Goal: Transaction & Acquisition: Purchase product/service

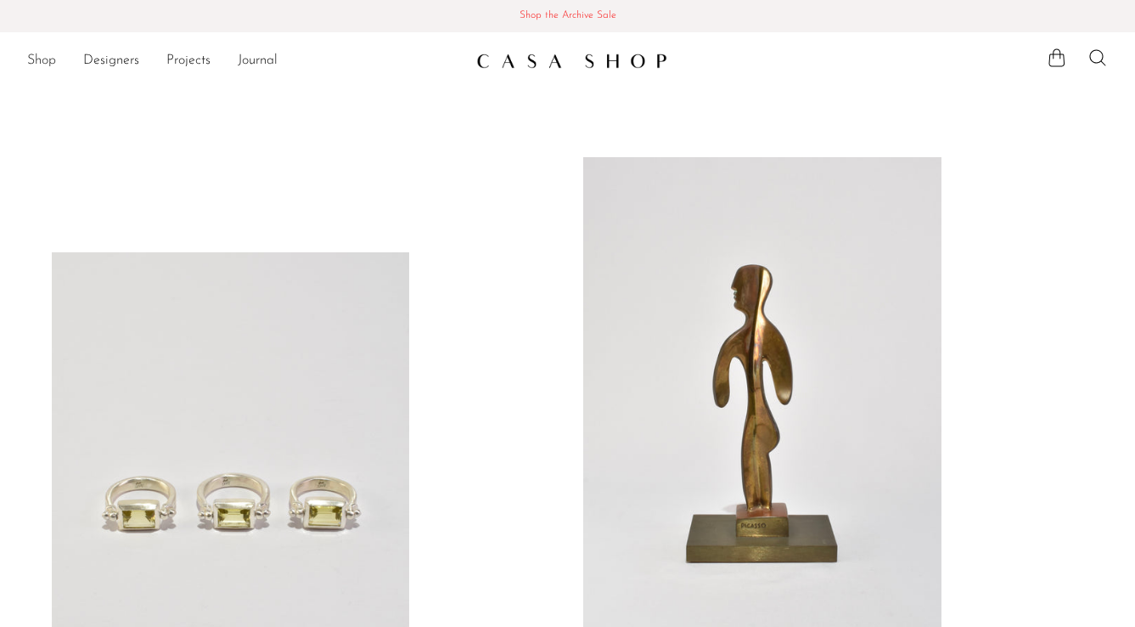
click at [41, 62] on link "Shop" at bounding box center [41, 61] width 29 height 22
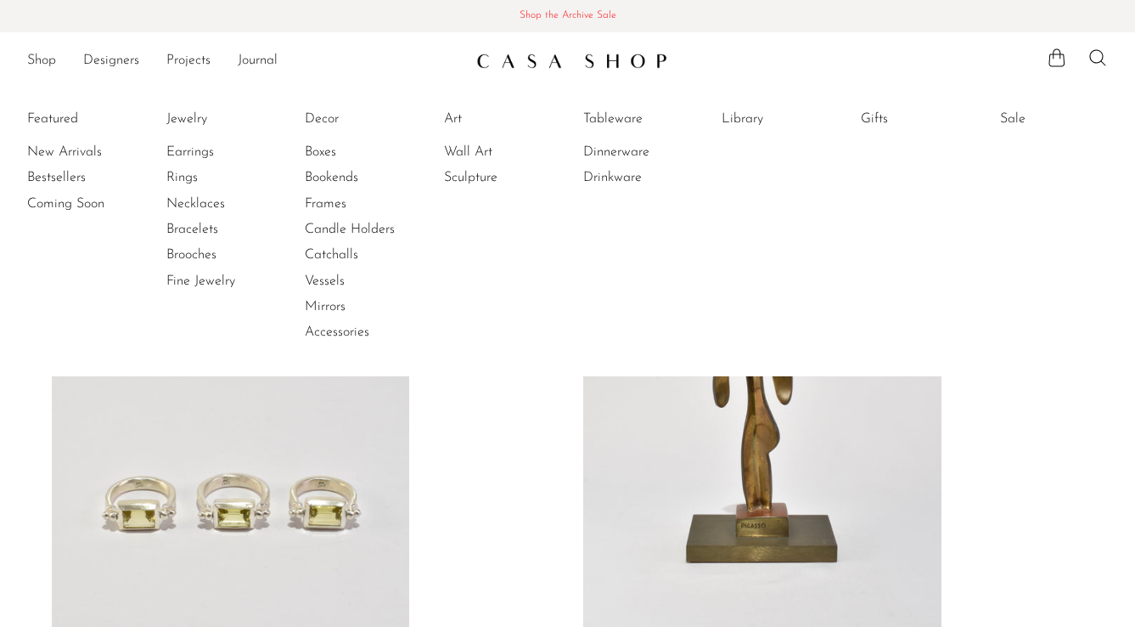
click at [572, 12] on span "Shop the Archive Sale" at bounding box center [568, 16] width 1108 height 19
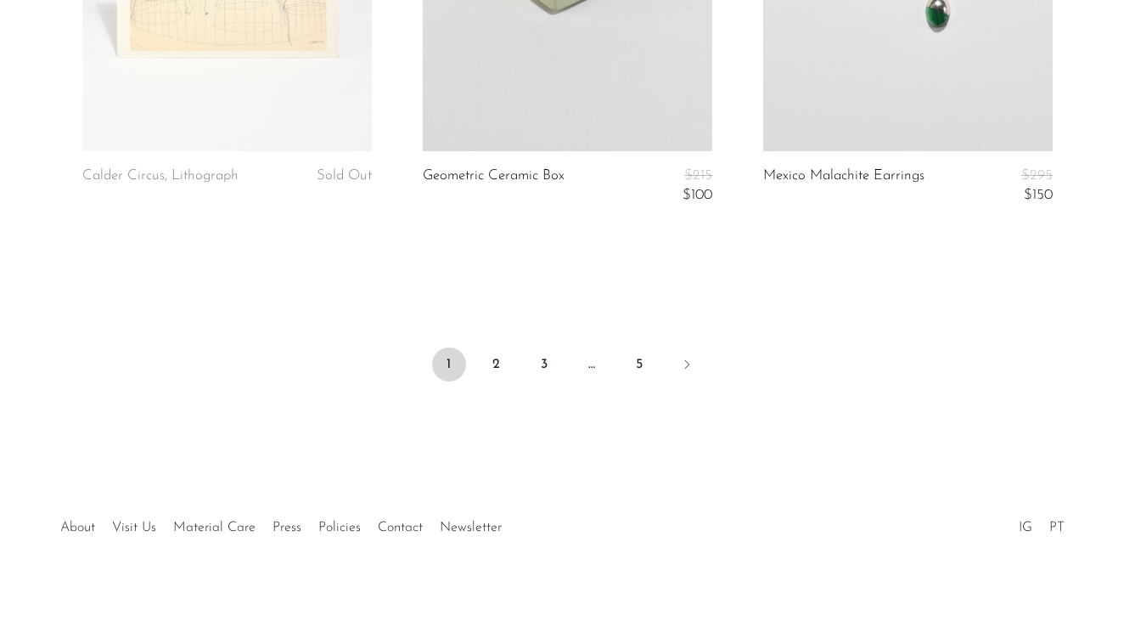
scroll to position [5891, 0]
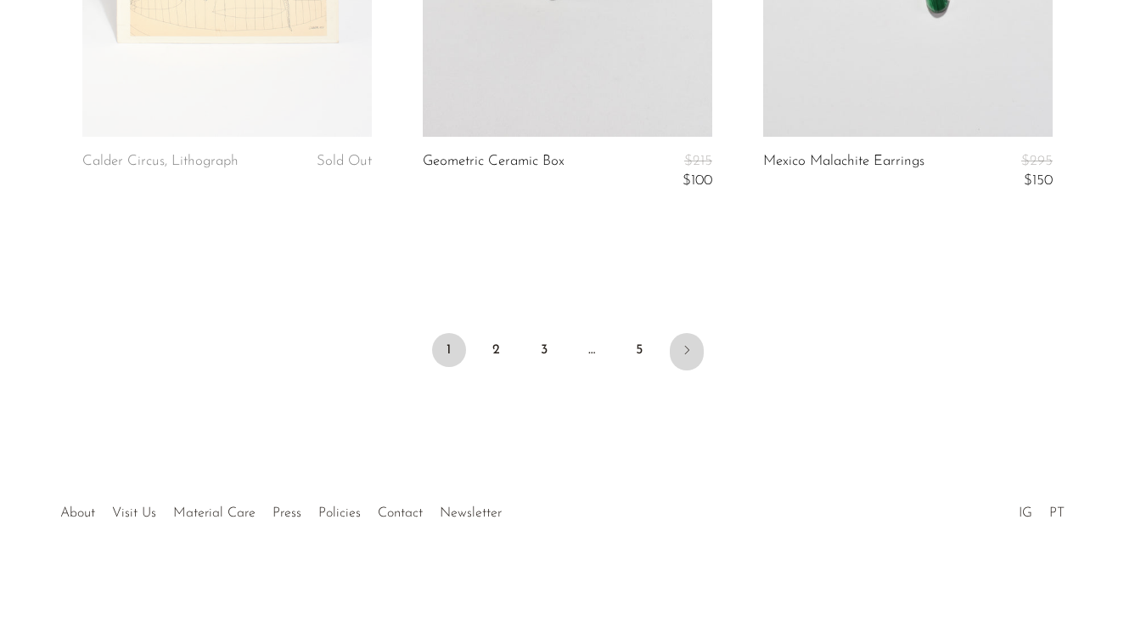
click at [689, 346] on icon "Next" at bounding box center [687, 350] width 14 height 14
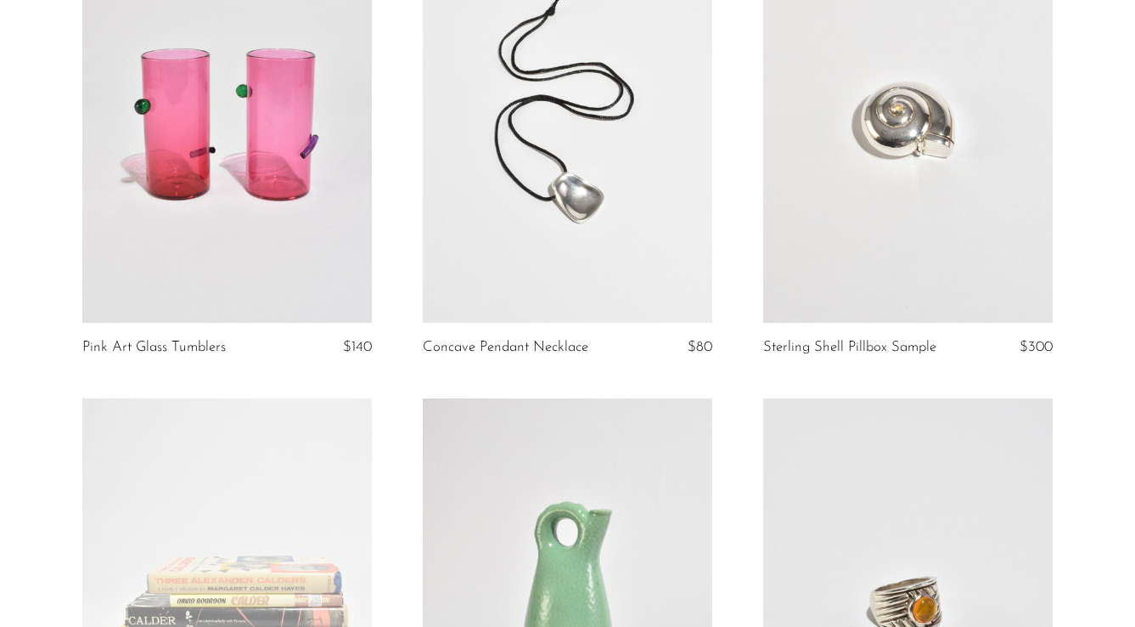
scroll to position [0, 0]
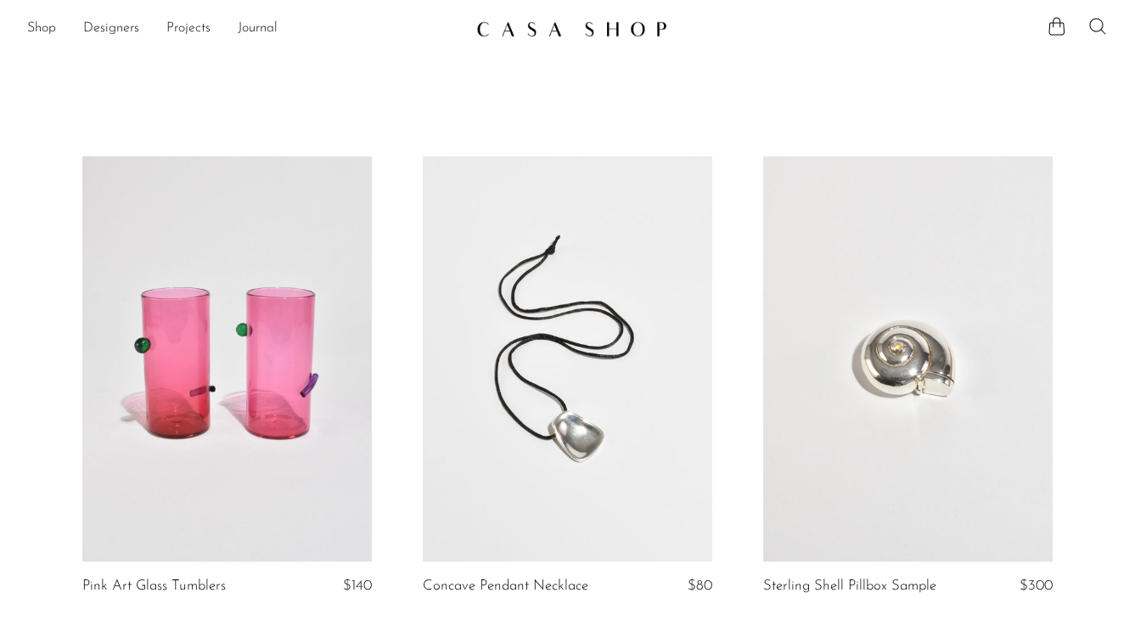
click at [1096, 20] on icon at bounding box center [1098, 26] width 20 height 20
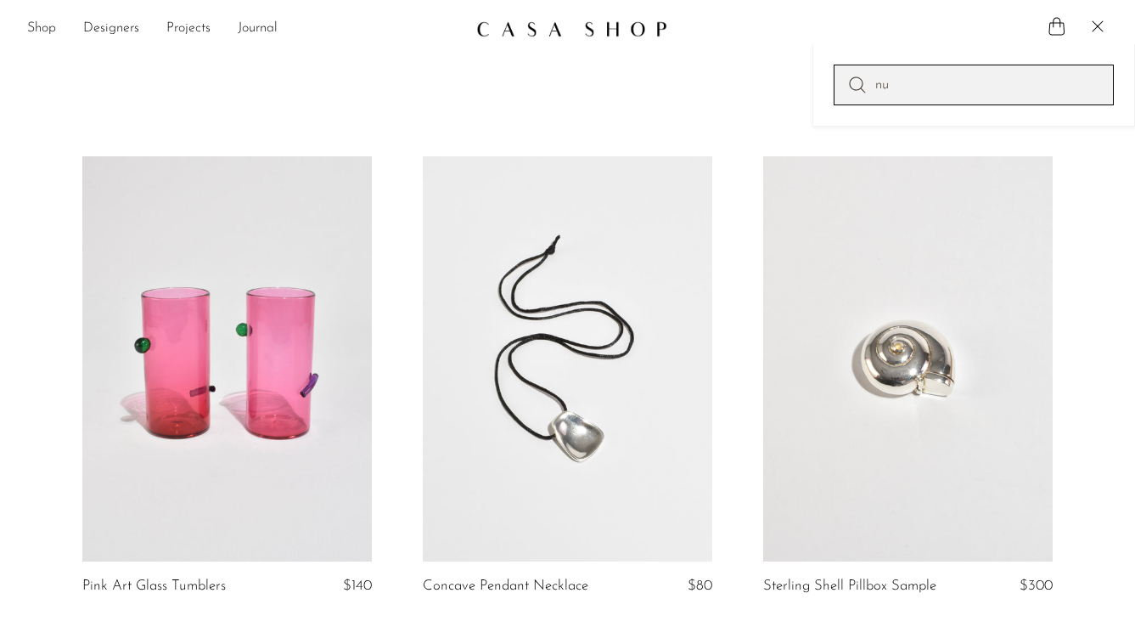
type input "n"
type input "bucket"
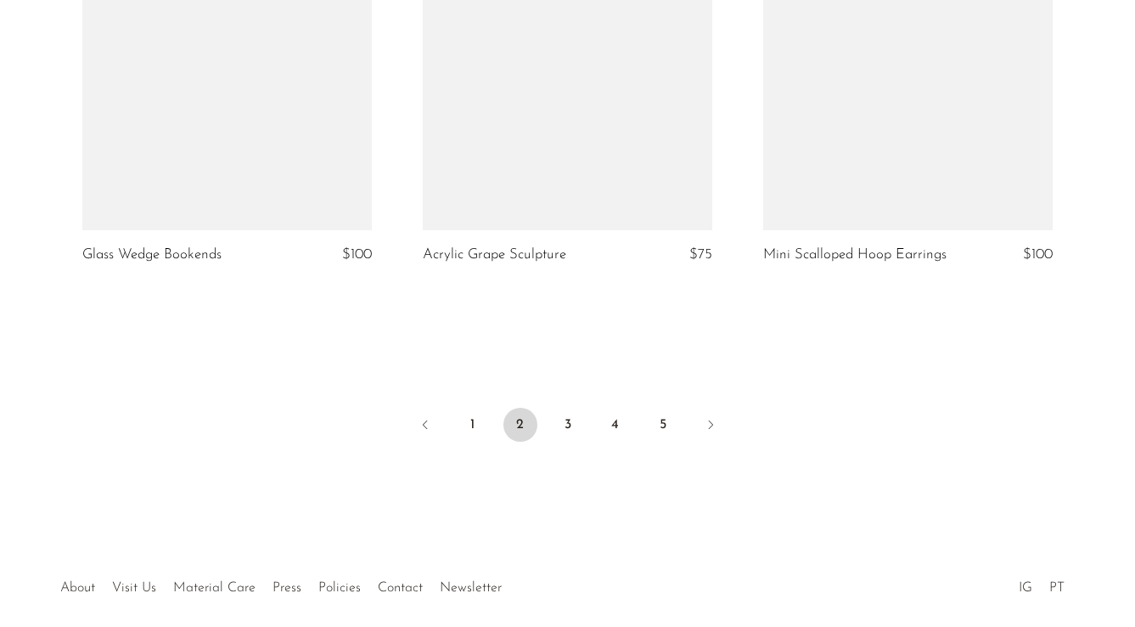
scroll to position [5815, 0]
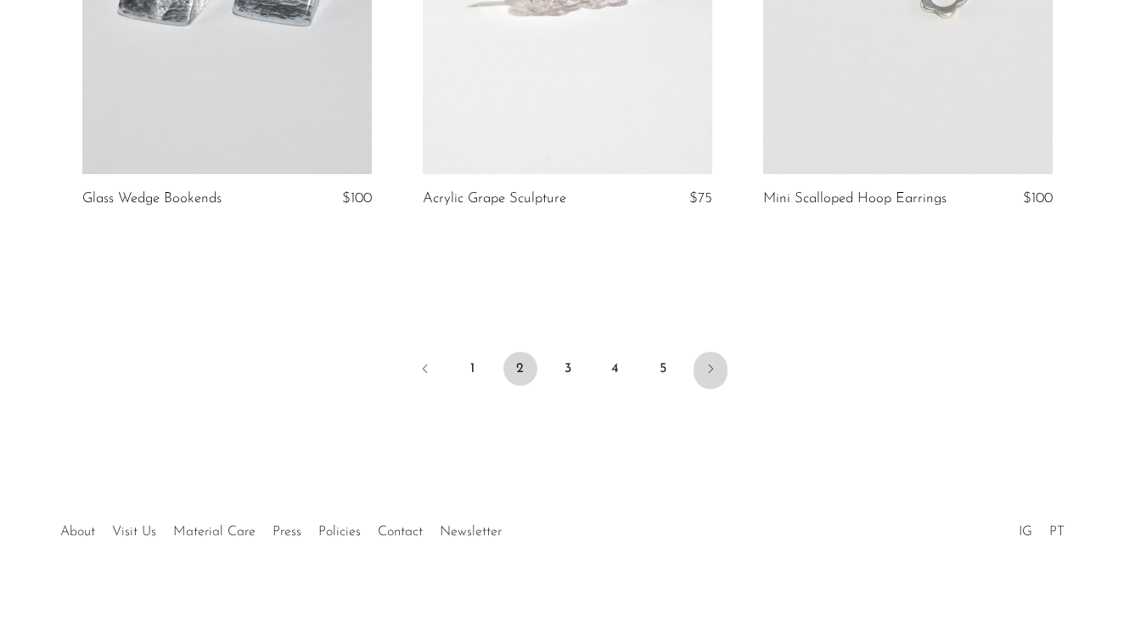
click at [706, 365] on icon "Next" at bounding box center [711, 369] width 14 height 14
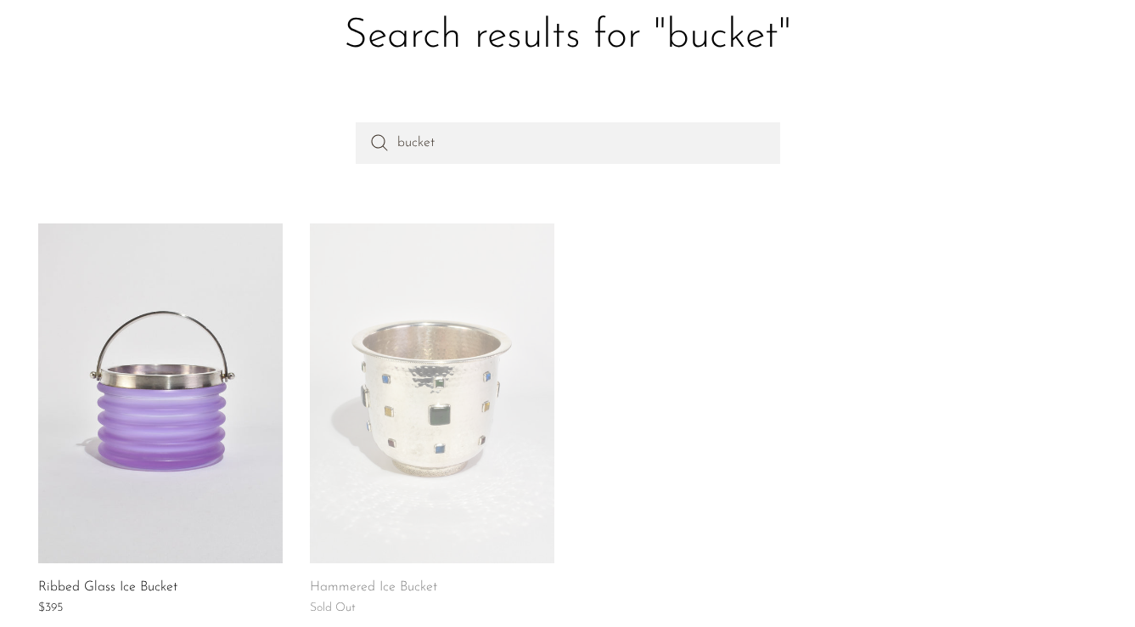
scroll to position [98, 0]
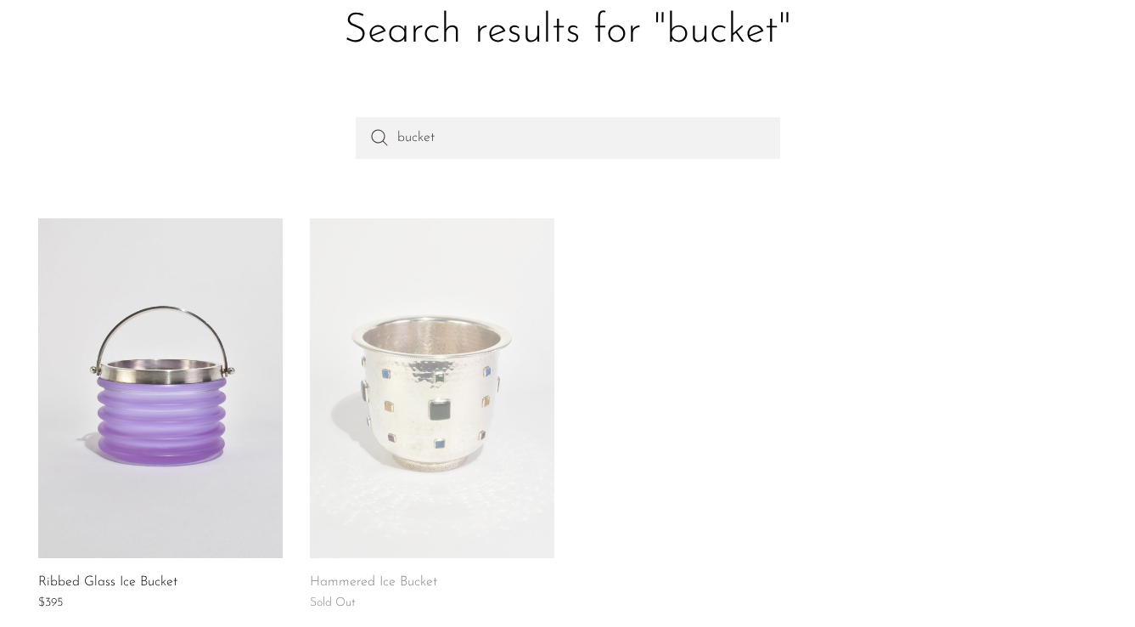
click at [453, 313] on link at bounding box center [432, 388] width 245 height 340
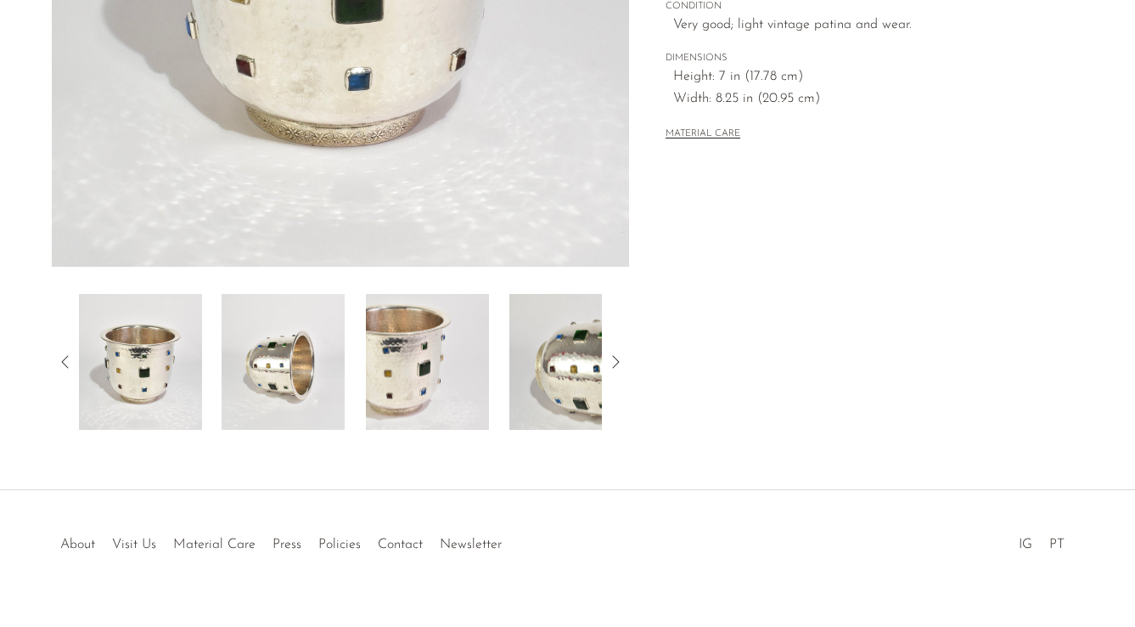
scroll to position [471, 0]
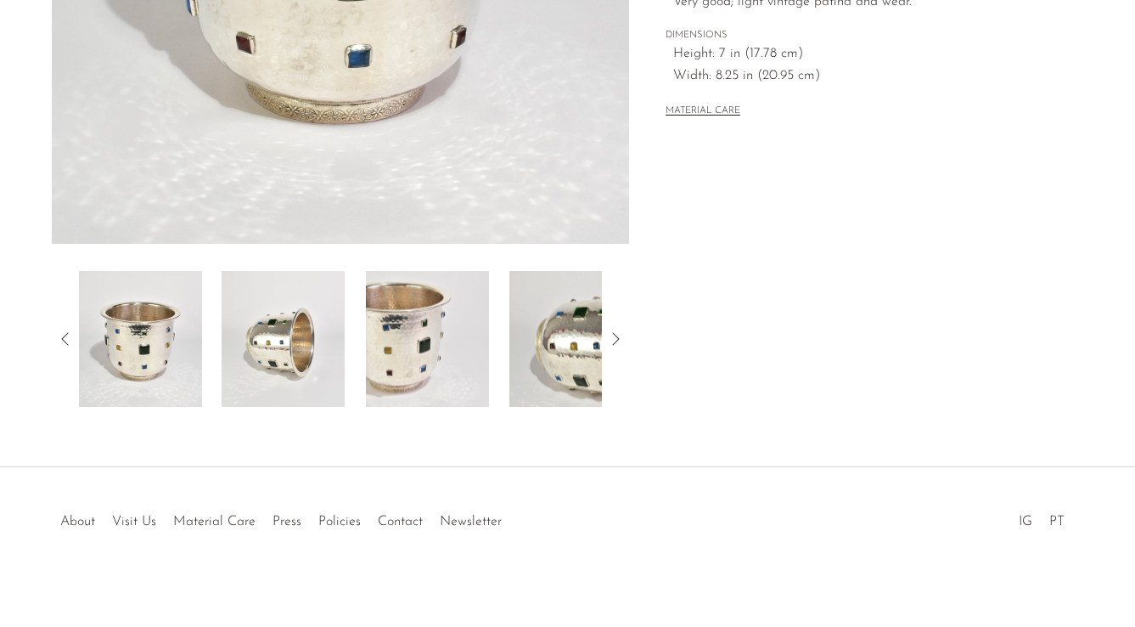
click at [569, 336] on img at bounding box center [570, 339] width 123 height 136
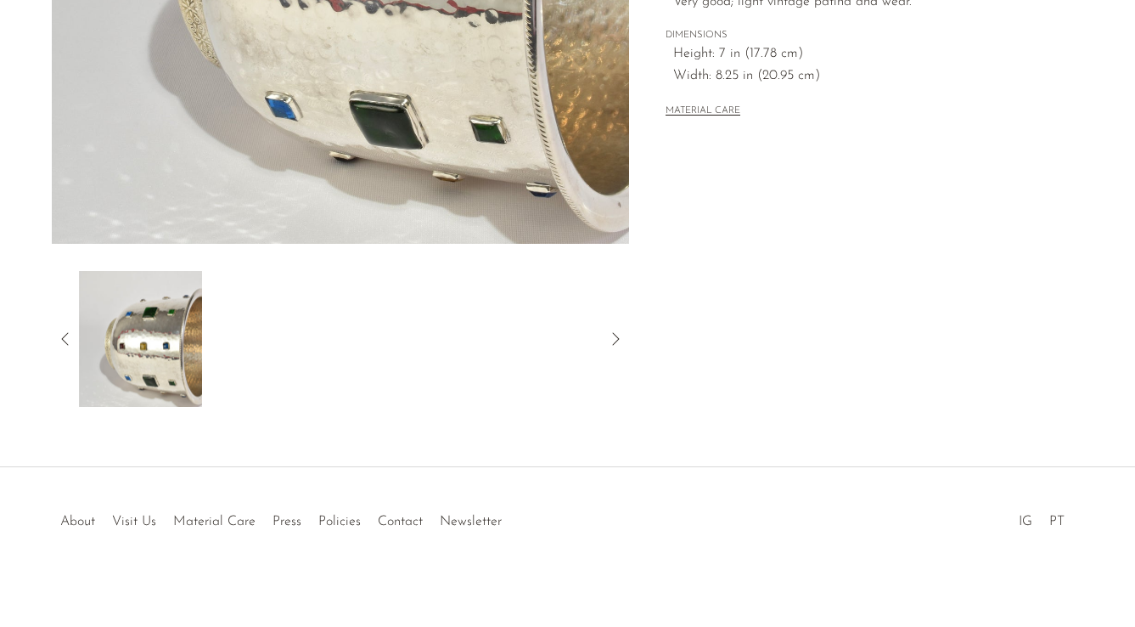
click at [616, 340] on icon at bounding box center [615, 339] width 20 height 20
click at [67, 332] on icon at bounding box center [65, 339] width 20 height 20
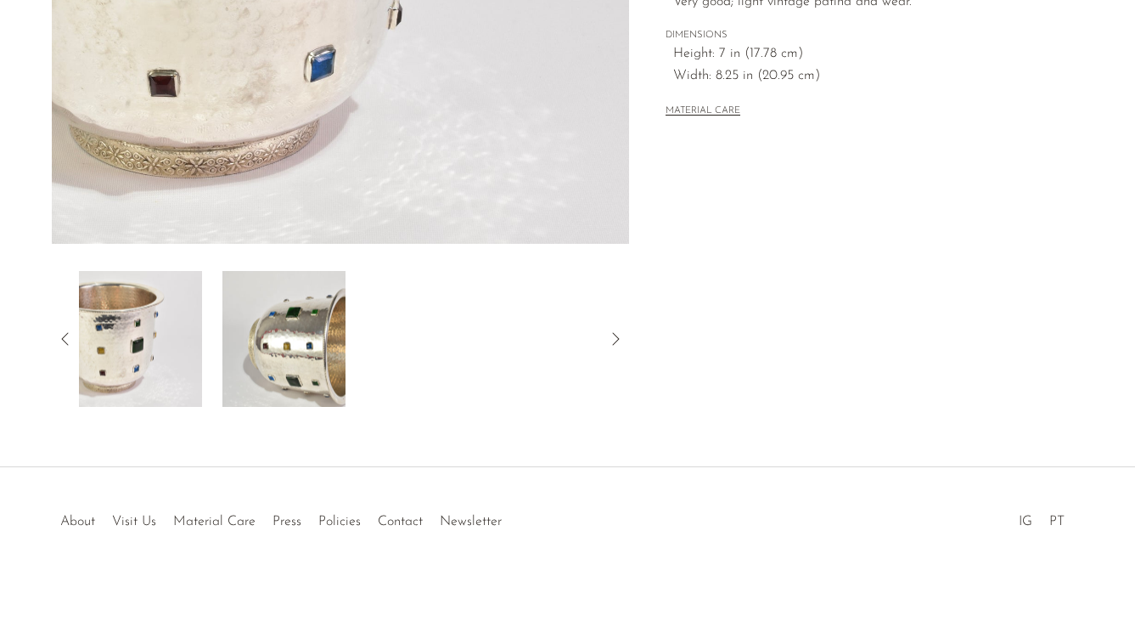
click at [262, 352] on img at bounding box center [283, 339] width 123 height 136
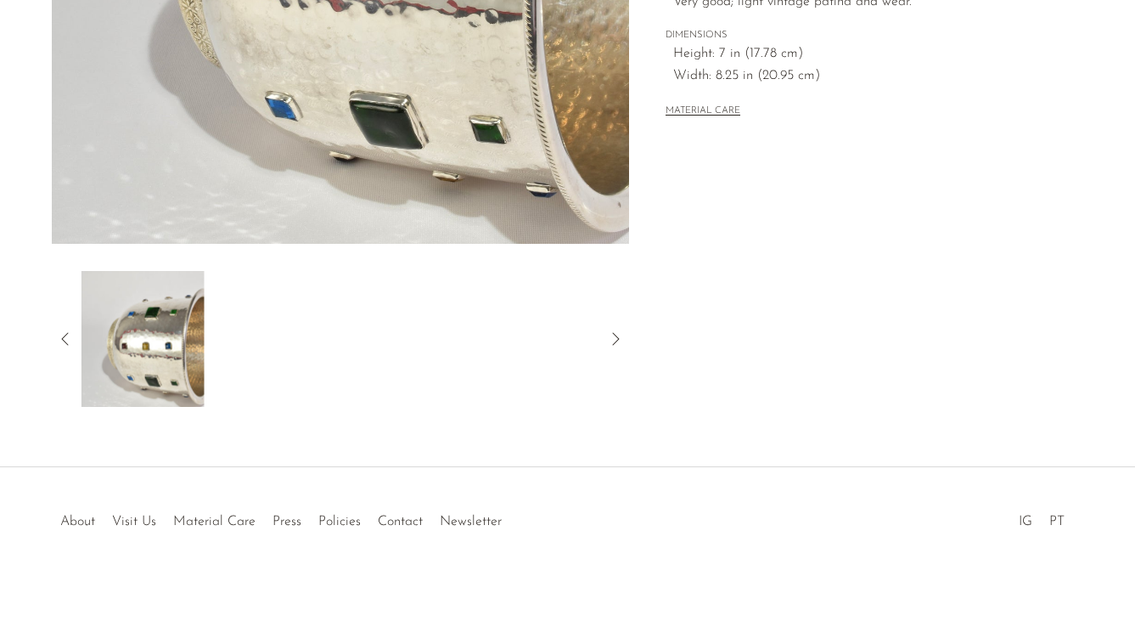
scroll to position [0, 0]
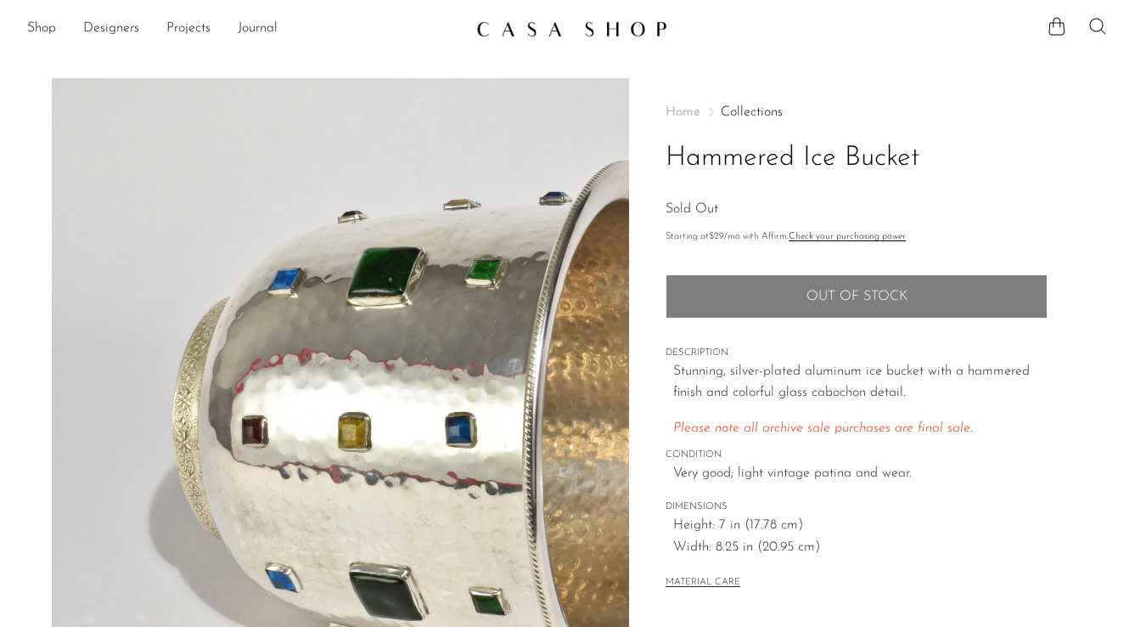
click at [1095, 29] on icon at bounding box center [1098, 26] width 20 height 20
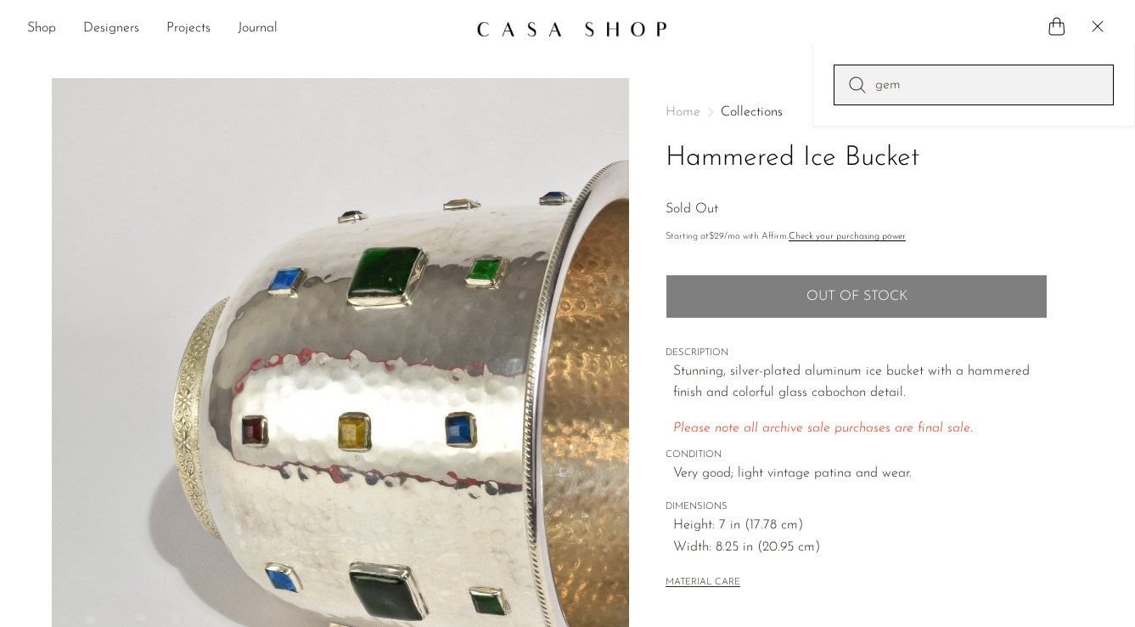
type input "gem"
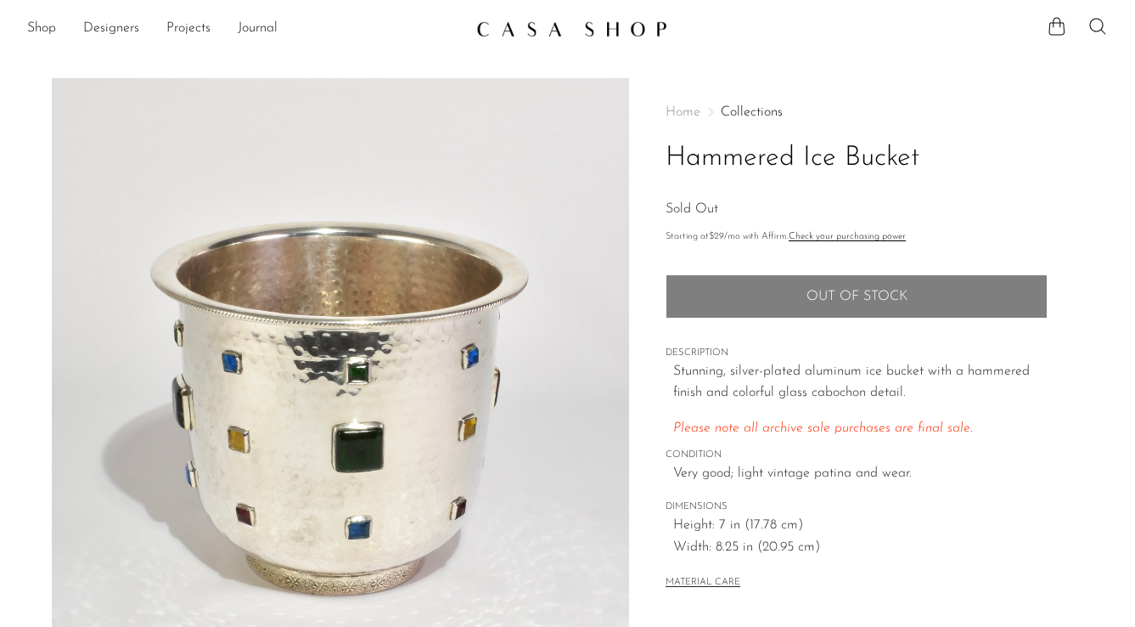
click at [290, 316] on img at bounding box center [341, 396] width 578 height 637
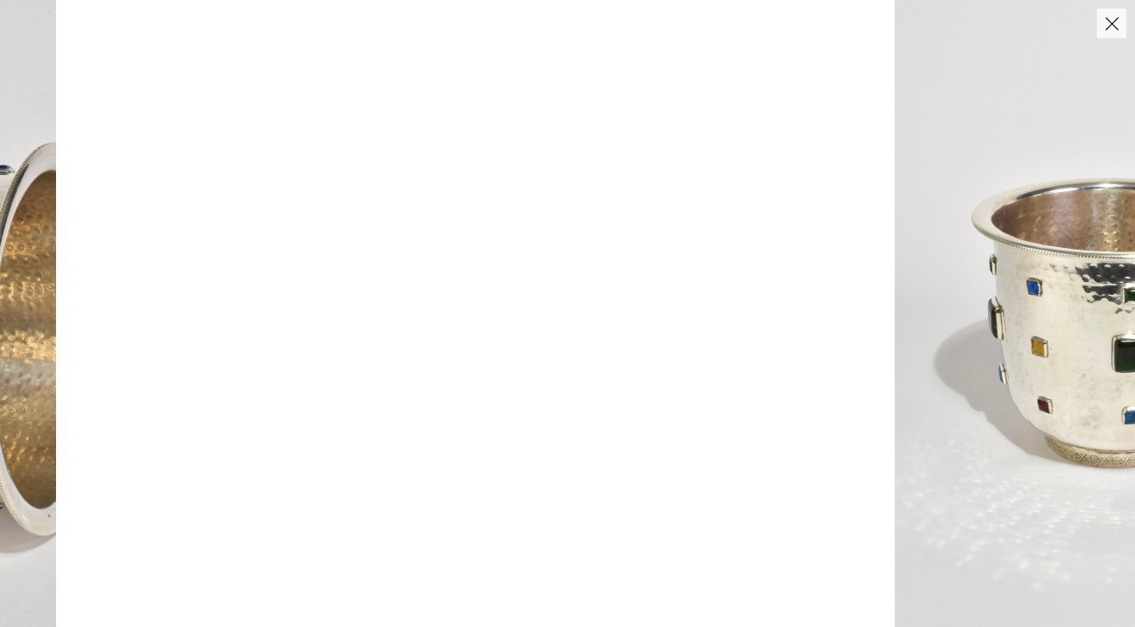
drag, startPoint x: 590, startPoint y: 233, endPoint x: 856, endPoint y: 306, distance: 275.6
click at [895, 305] on img at bounding box center [1118, 313] width 447 height 627
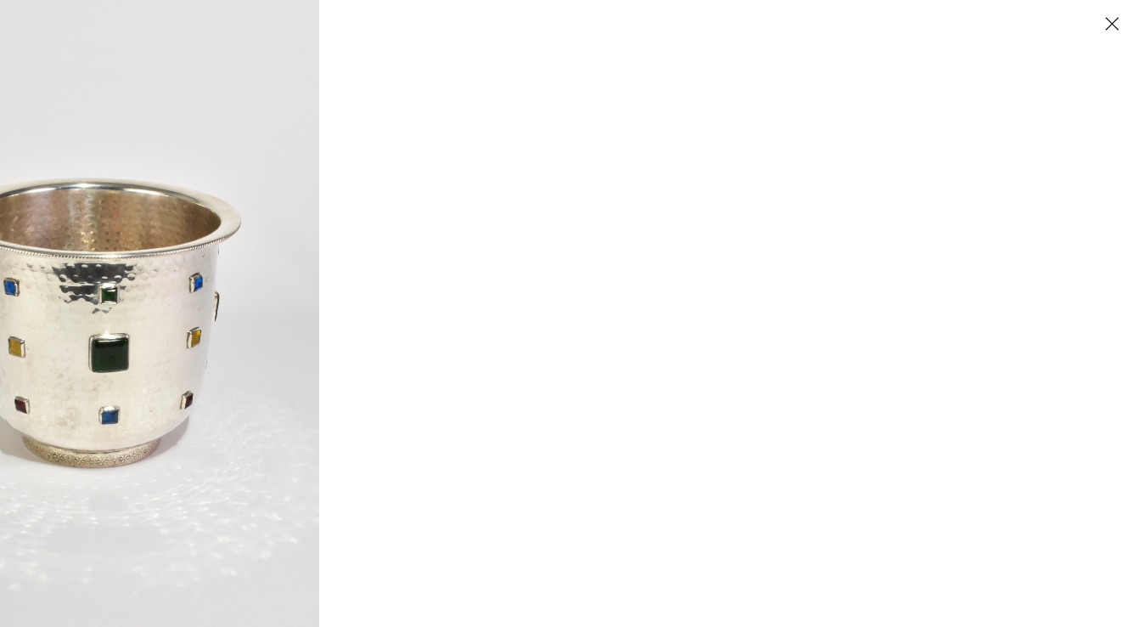
drag, startPoint x: 458, startPoint y: 368, endPoint x: -37, endPoint y: 582, distance: 539.3
click at [0, 582] on html "Shop Featured New Arrivals Bestsellers" at bounding box center [567, 313] width 1135 height 627
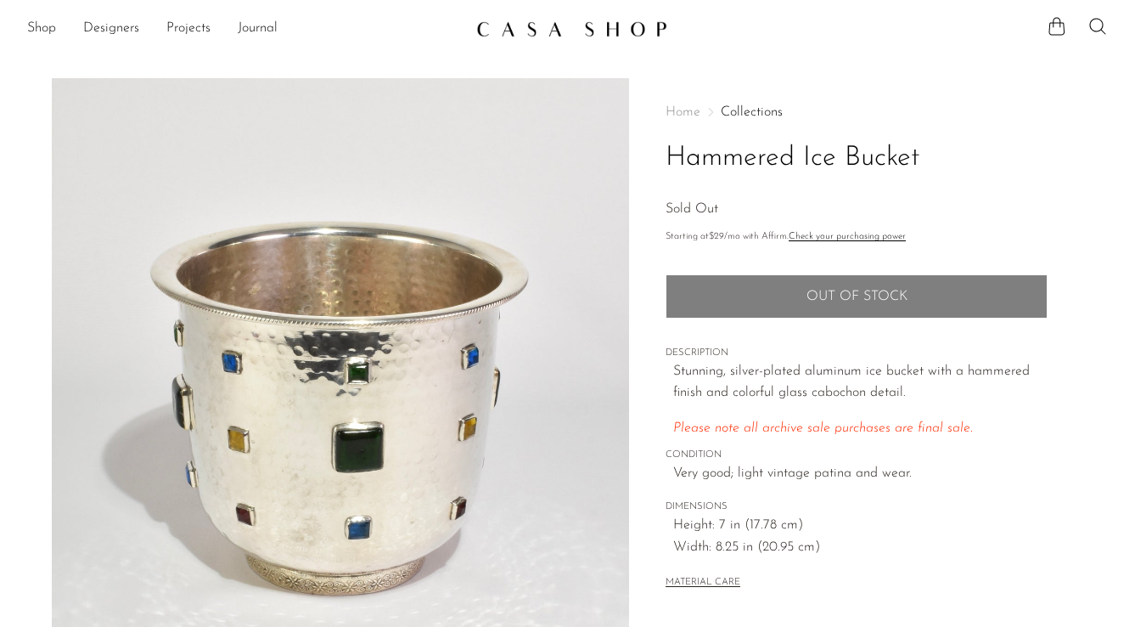
click at [808, 154] on h1 "Hammered Ice Bucket" at bounding box center [857, 158] width 382 height 43
copy div "Hammered Ice Bucket"
